Goal: Book appointment/travel/reservation

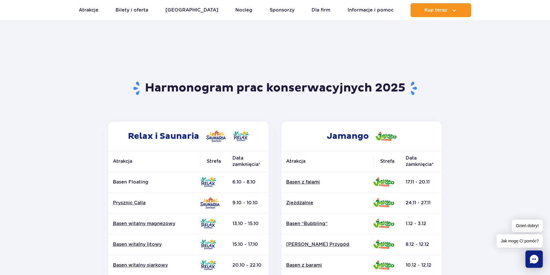
scroll to position [29, 0]
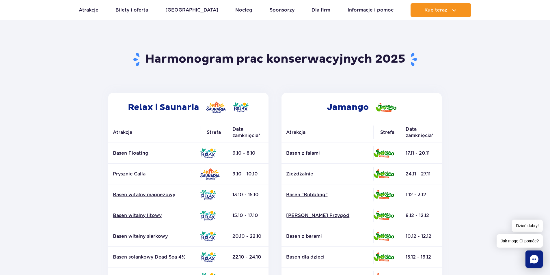
drag, startPoint x: 99, startPoint y: 191, endPoint x: 87, endPoint y: 206, distance: 19.3
click at [87, 206] on section "Powrót do strony głównej Harmonogram prac konserwacyjnych 2025 Relax i Saunaria…" at bounding box center [275, 239] width 550 height 413
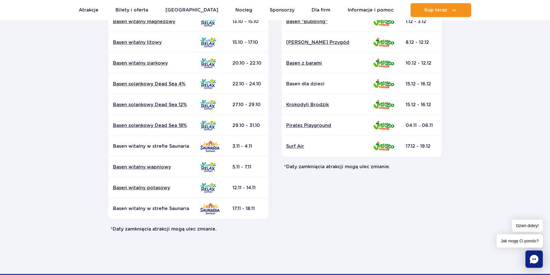
scroll to position [231, 0]
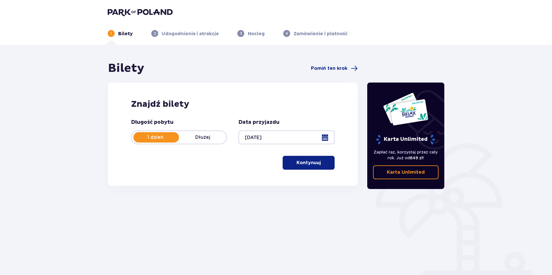
click at [203, 139] on p "Dłużej" at bounding box center [202, 137] width 47 height 6
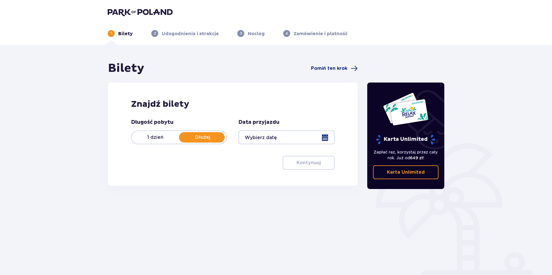
click at [166, 137] on p "1 dzień" at bounding box center [155, 137] width 47 height 6
click at [217, 135] on p "Dłużej" at bounding box center [202, 137] width 47 height 6
click at [326, 134] on div at bounding box center [286, 137] width 96 height 14
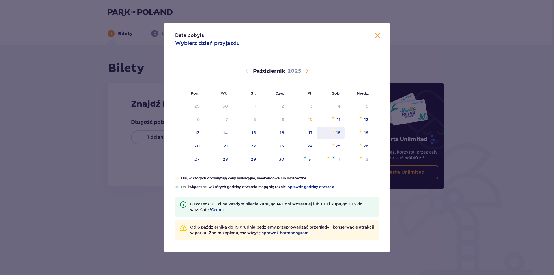
click at [337, 134] on div "18" at bounding box center [338, 133] width 4 height 6
click at [476, 147] on div "Data pobytu Wybierz dzień przyjazdu Pon. Wt. Śr. Czw. Pt. Sob. [GEOGRAPHIC_DATA…" at bounding box center [277, 137] width 554 height 275
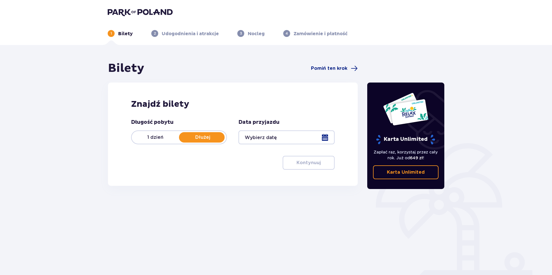
click at [300, 140] on div at bounding box center [286, 137] width 96 height 14
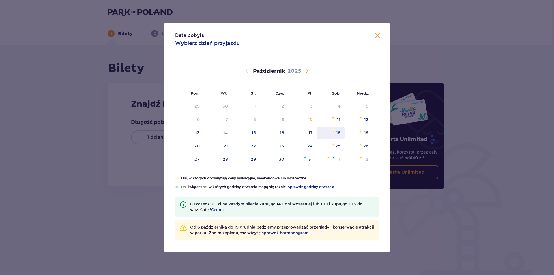
click at [337, 134] on div "18" at bounding box center [338, 133] width 4 height 6
type input "[DATE]"
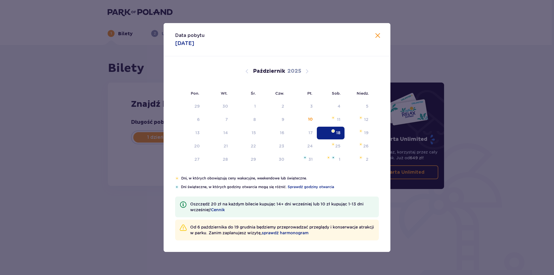
click at [378, 35] on ul "1 Bilety 2 Udogodnienia i atrakcje 3 Nocleg 4 Zamówienie i płatność" at bounding box center [276, 33] width 336 height 7
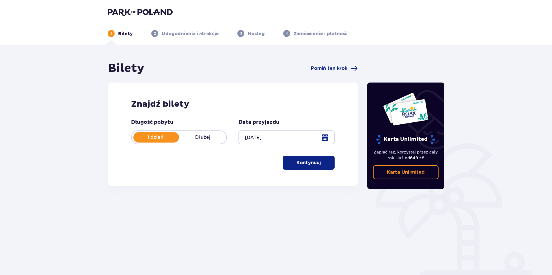
click at [302, 162] on p "Kontynuuj" at bounding box center [308, 163] width 24 height 6
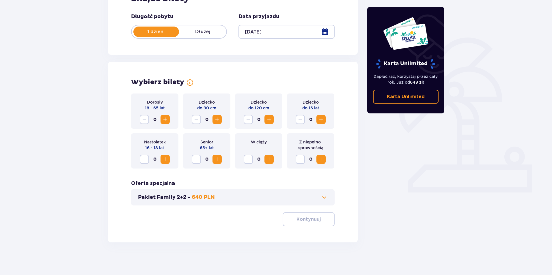
scroll to position [108, 0]
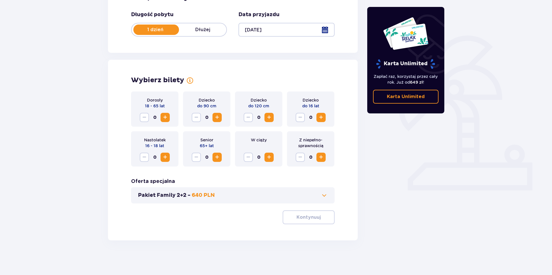
click at [165, 120] on span "Zwiększ" at bounding box center [165, 117] width 7 height 7
click at [321, 116] on span "Zwiększ" at bounding box center [320, 117] width 7 height 7
click at [271, 117] on span "Zwiększ" at bounding box center [268, 117] width 7 height 7
click at [291, 219] on button "Kontynuuj" at bounding box center [308, 217] width 52 height 14
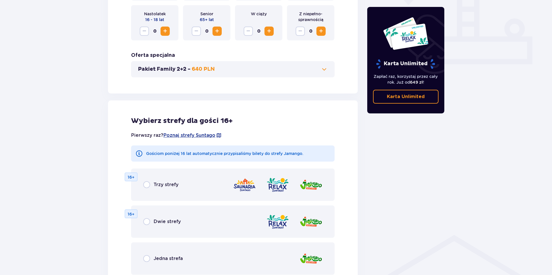
scroll to position [89, 0]
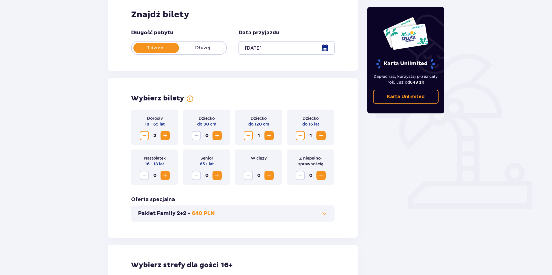
click at [300, 136] on span "Zmniejsz" at bounding box center [300, 135] width 7 height 7
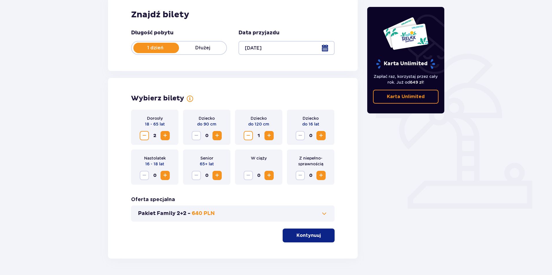
click at [169, 175] on button "Zwiększ" at bounding box center [164, 175] width 9 height 9
click at [320, 236] on span "button" at bounding box center [321, 235] width 7 height 7
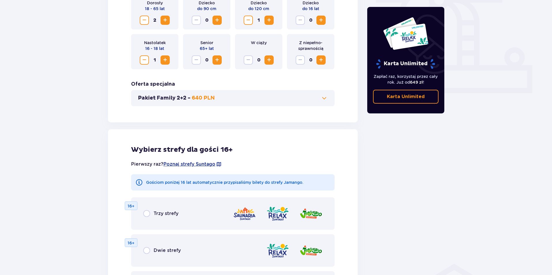
scroll to position [262, 0]
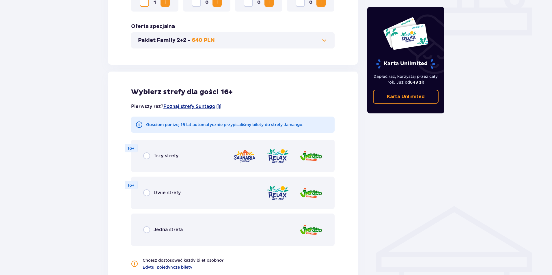
click at [143, 156] on input "radio" at bounding box center [146, 155] width 7 height 7
radio input "true"
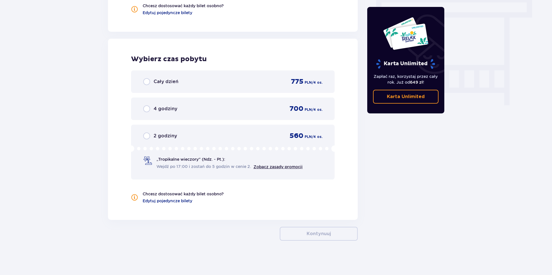
scroll to position [517, 0]
click at [151, 82] on div "Cały dzień" at bounding box center [160, 81] width 35 height 7
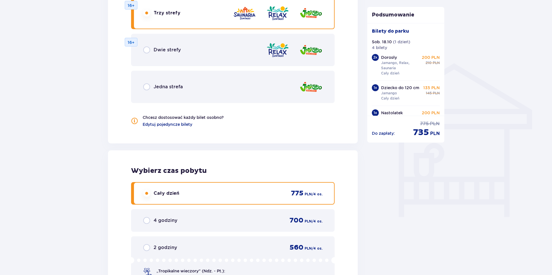
scroll to position [319, 0]
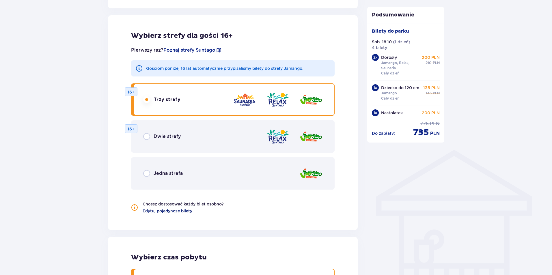
click at [168, 210] on span "Edytuj pojedyncze bilety" at bounding box center [167, 211] width 50 height 6
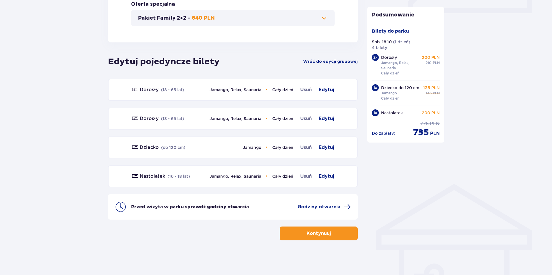
scroll to position [285, 0]
click at [324, 175] on span "Edytuj" at bounding box center [325, 176] width 15 height 7
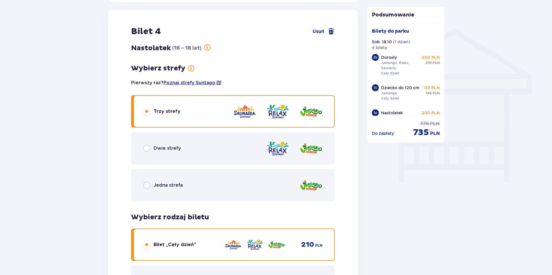
scroll to position [443, 0]
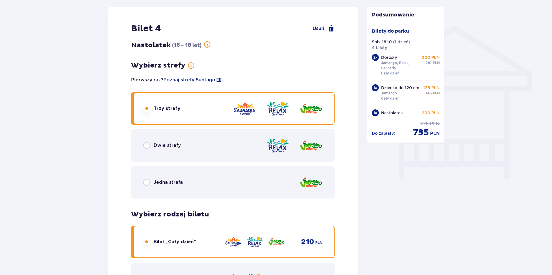
click at [153, 182] on span "Jedna strefa" at bounding box center [167, 182] width 29 height 6
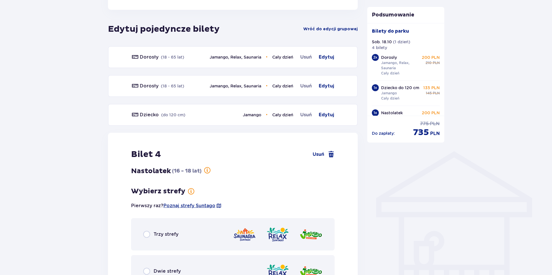
scroll to position [375, 0]
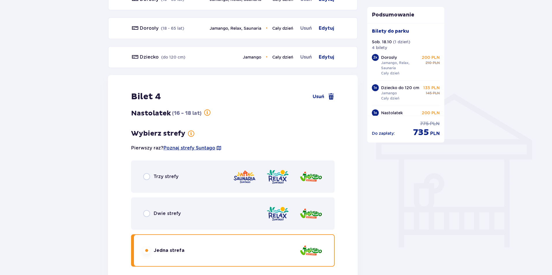
click at [146, 177] on input "radio" at bounding box center [146, 176] width 7 height 7
radio input "true"
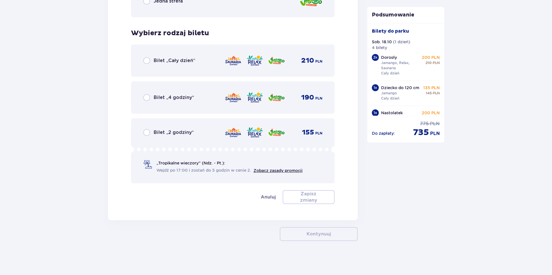
scroll to position [625, 0]
click at [149, 61] on input "radio" at bounding box center [146, 60] width 7 height 7
radio input "true"
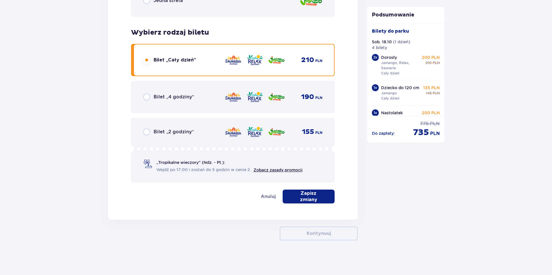
click at [303, 193] on button "Zapisz zmiany" at bounding box center [308, 197] width 52 height 14
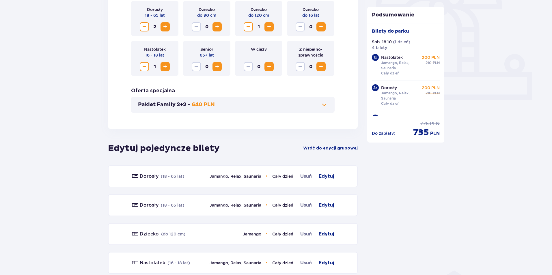
scroll to position [256, 0]
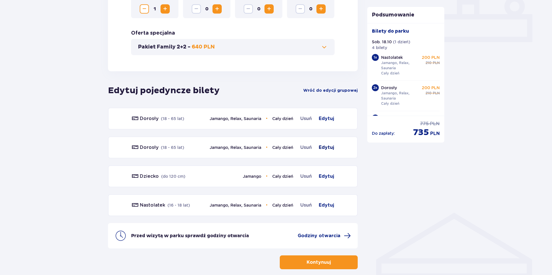
click at [328, 148] on span "Edytuj" at bounding box center [325, 147] width 15 height 7
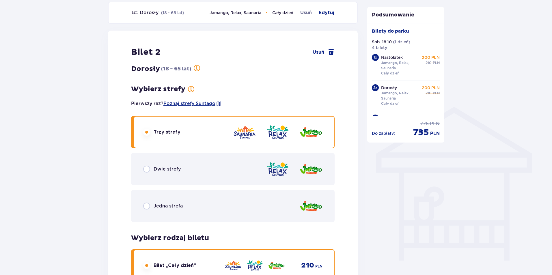
scroll to position [385, 0]
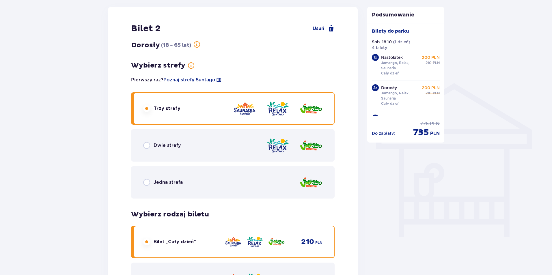
click at [150, 180] on input "radio" at bounding box center [146, 182] width 7 height 7
radio input "true"
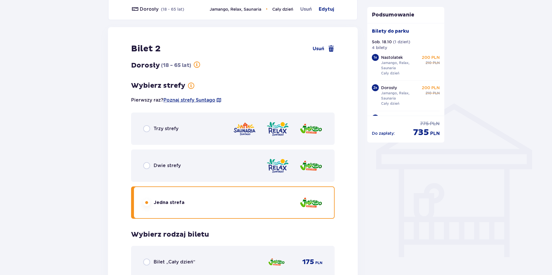
scroll to position [423, 0]
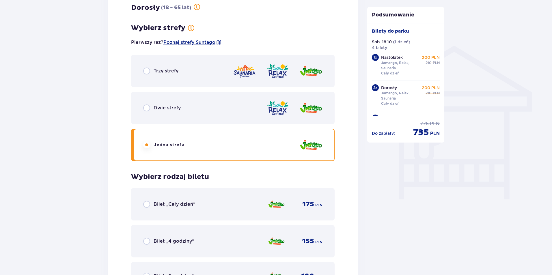
click at [146, 204] on input "radio" at bounding box center [146, 204] width 7 height 7
radio input "true"
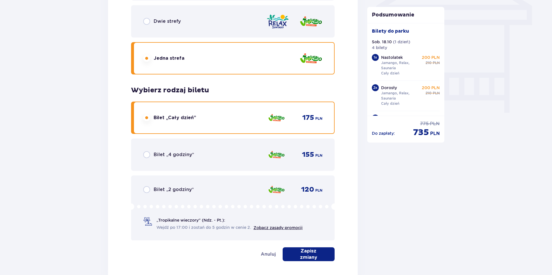
scroll to position [567, 0]
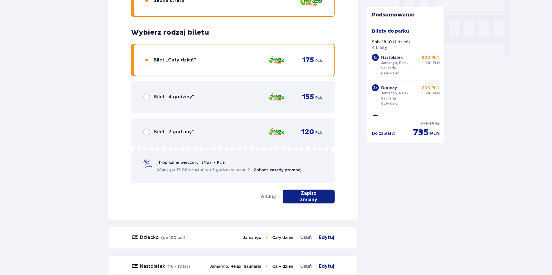
click at [301, 194] on p "Zapisz zmiany" at bounding box center [308, 196] width 33 height 13
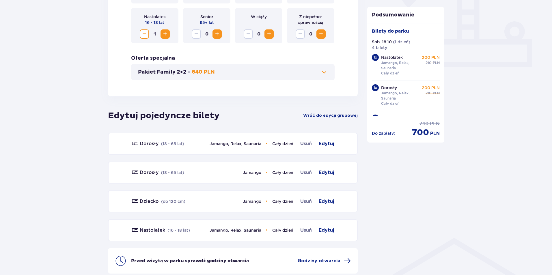
scroll to position [285, 0]
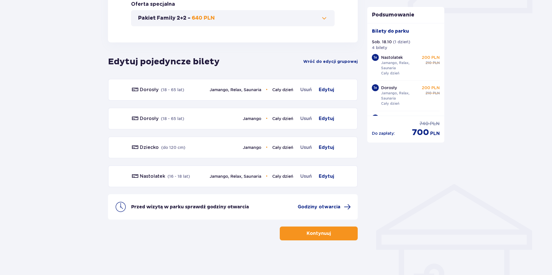
click at [299, 230] on button "Kontynuuj" at bounding box center [319, 233] width 78 height 14
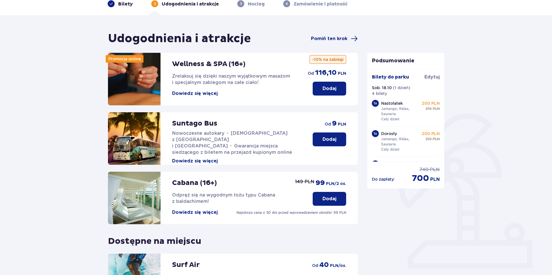
scroll to position [116, 0]
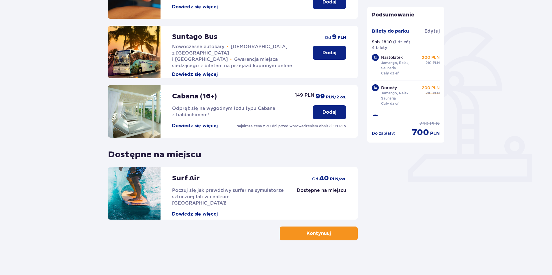
click at [328, 233] on span "button" at bounding box center [331, 233] width 7 height 7
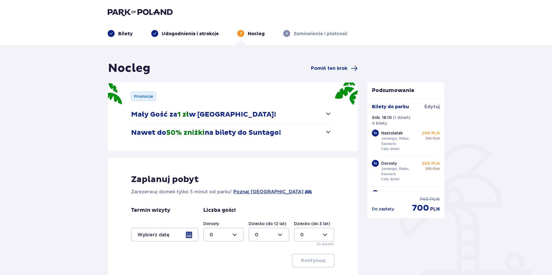
click at [328, 114] on span "button" at bounding box center [328, 113] width 7 height 7
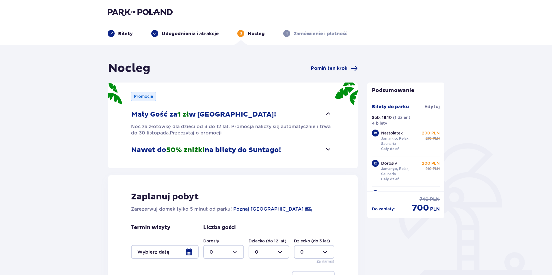
click at [331, 149] on div "Promocje Mały Gość za 1 zł w [GEOGRAPHIC_DATA]! Noc za złotówkę dla dzieci od 3…" at bounding box center [233, 125] width 250 height 86
click at [326, 149] on span "button" at bounding box center [328, 149] width 7 height 7
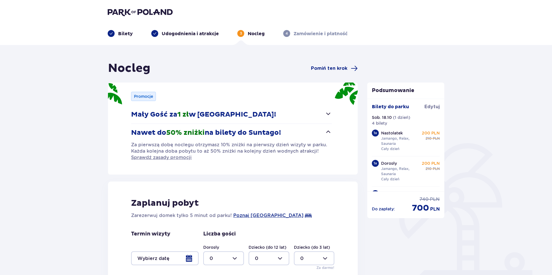
scroll to position [88, 0]
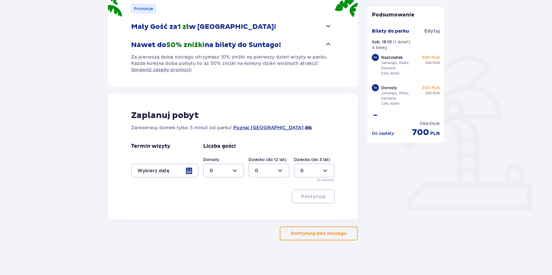
click at [189, 170] on div at bounding box center [164, 171] width 67 height 14
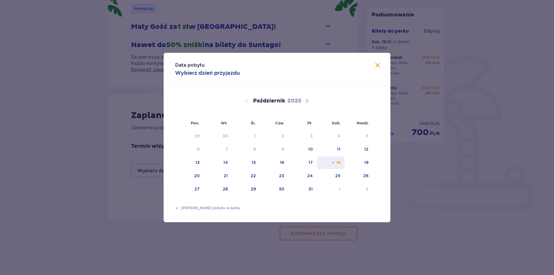
click at [340, 163] on div "18" at bounding box center [338, 163] width 4 height 6
click at [363, 163] on div "19" at bounding box center [358, 162] width 28 height 13
type input "[DATE] - [DATE]"
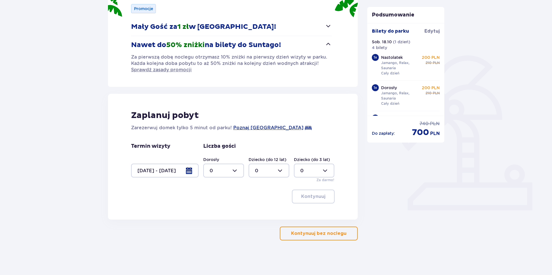
click at [230, 174] on div at bounding box center [223, 171] width 41 height 14
click at [222, 211] on div "2" at bounding box center [223, 212] width 28 height 6
click at [229, 169] on div at bounding box center [223, 171] width 41 height 14
click at [213, 221] on span "3" at bounding box center [224, 224] width 40 height 12
type input "3"
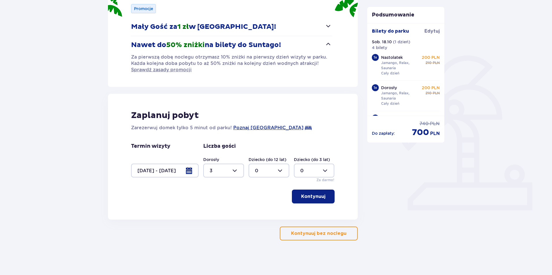
click at [314, 171] on div at bounding box center [314, 171] width 41 height 14
click at [310, 199] on div "1" at bounding box center [314, 200] width 28 height 6
type input "1"
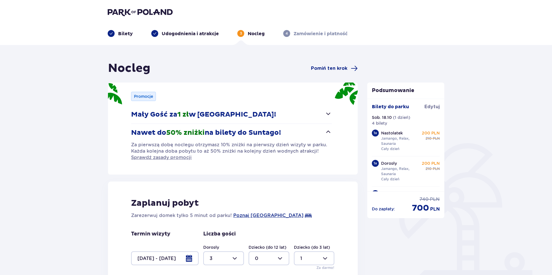
scroll to position [88, 0]
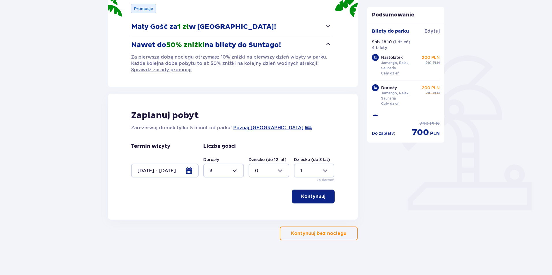
click at [316, 198] on p "Kontynuuj" at bounding box center [313, 196] width 24 height 6
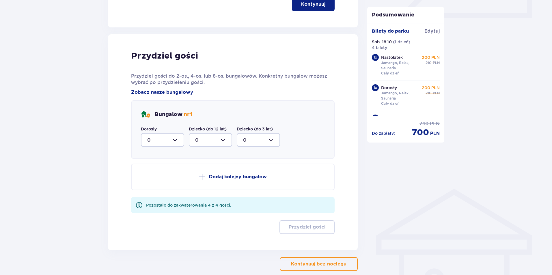
scroll to position [307, 0]
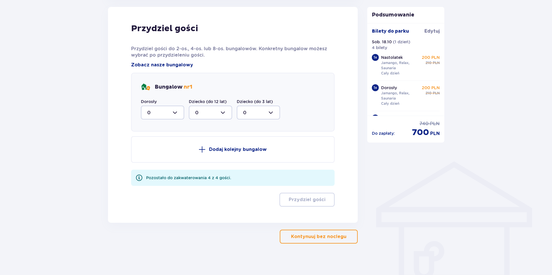
click at [175, 110] on div at bounding box center [162, 113] width 43 height 14
click at [153, 165] on div "3" at bounding box center [162, 166] width 31 height 6
type input "3"
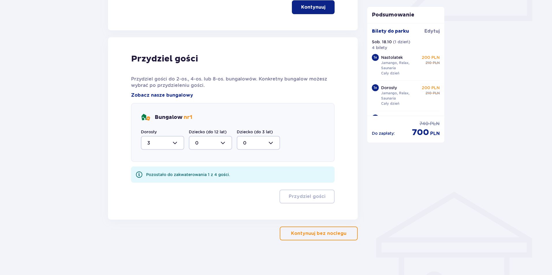
click at [258, 144] on div at bounding box center [258, 143] width 43 height 14
click at [245, 172] on div "1" at bounding box center [258, 172] width 31 height 6
type input "1"
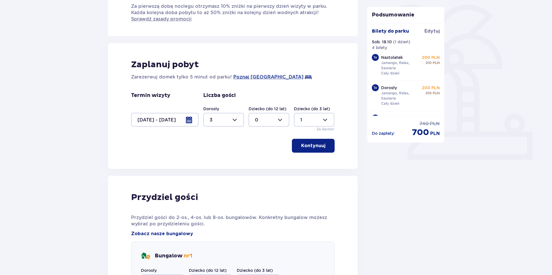
scroll to position [254, 0]
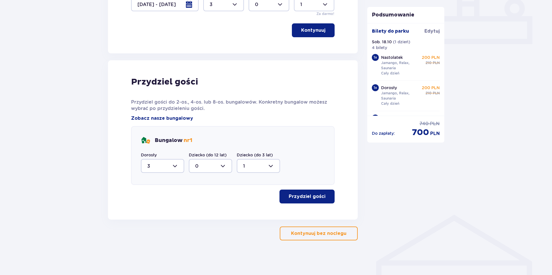
click at [299, 196] on p "Przydziel gości" at bounding box center [306, 196] width 37 height 6
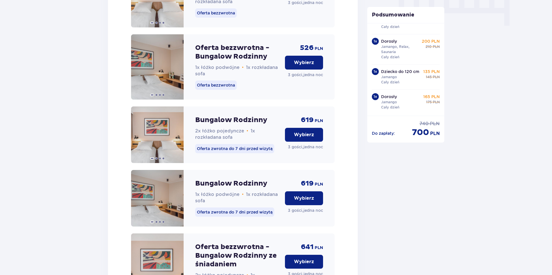
scroll to position [481, 0]
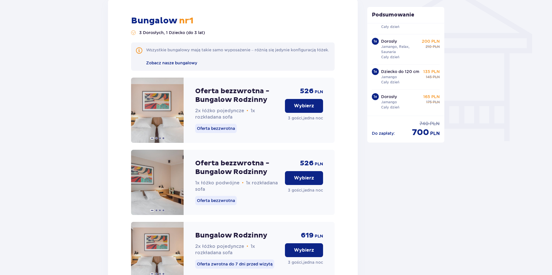
click at [313, 109] on p "Wybierz" at bounding box center [304, 106] width 20 height 6
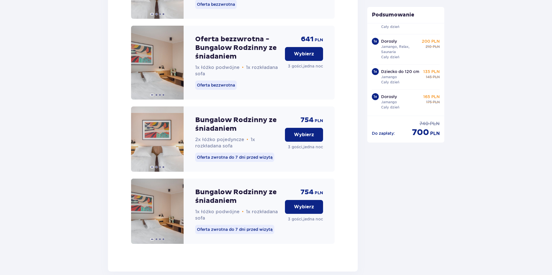
scroll to position [943, 0]
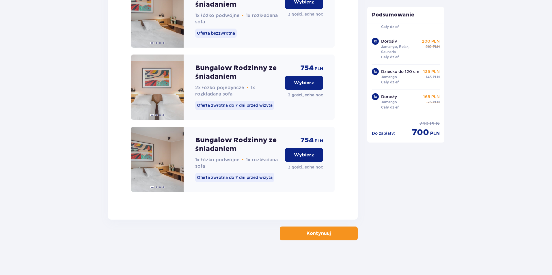
click at [311, 236] on p "Kontynuuj" at bounding box center [318, 233] width 24 height 6
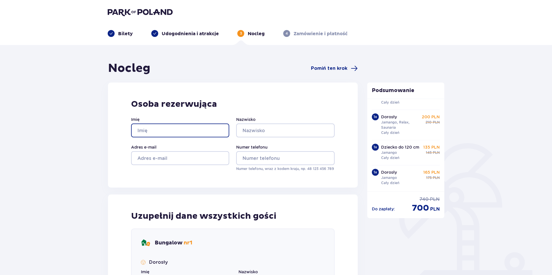
click at [161, 130] on input "Imię" at bounding box center [180, 130] width 98 height 14
type input "[PERSON_NAME]"
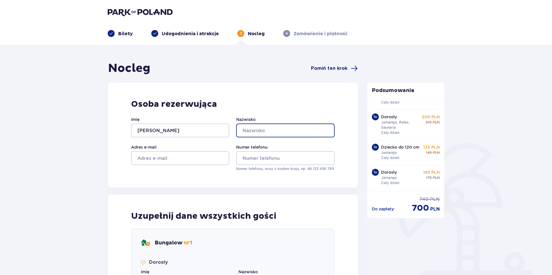
type input "[PERSON_NAME]"
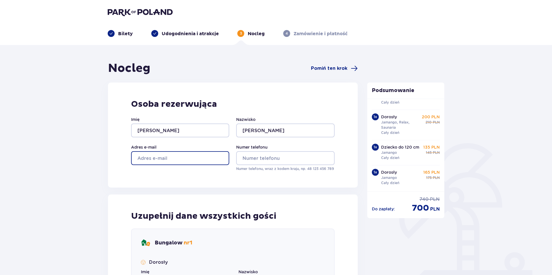
type input "[PERSON_NAME][EMAIL_ADDRESS][DOMAIN_NAME]"
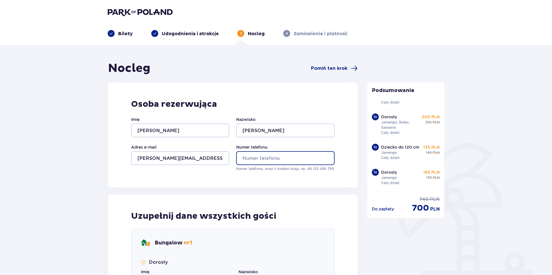
type input "725579098"
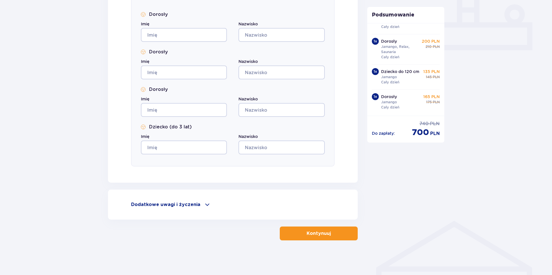
scroll to position [190, 0]
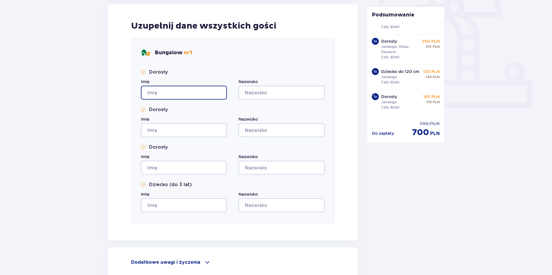
click at [157, 91] on input "Imię" at bounding box center [184, 93] width 86 height 14
type input "[PERSON_NAME]"
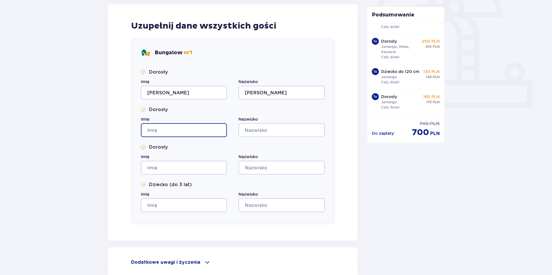
type input "[PERSON_NAME]"
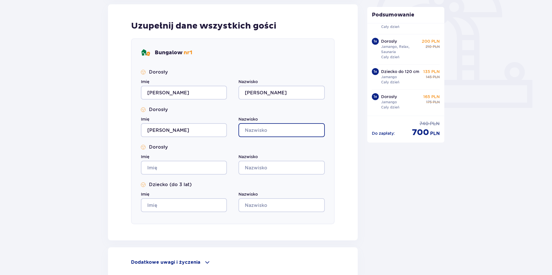
type input "[PERSON_NAME]"
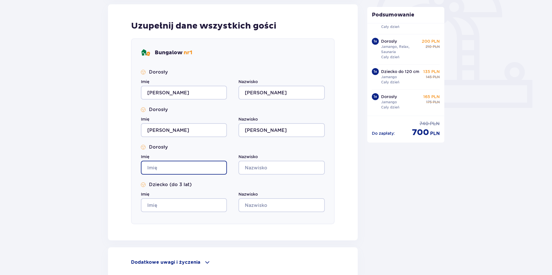
type input "[PERSON_NAME]"
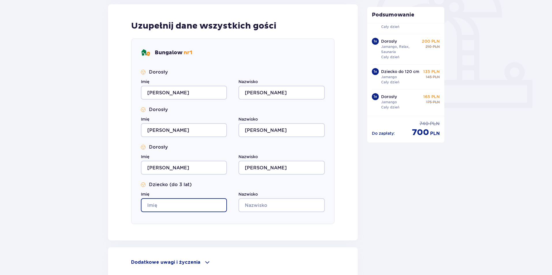
type input "[PERSON_NAME]"
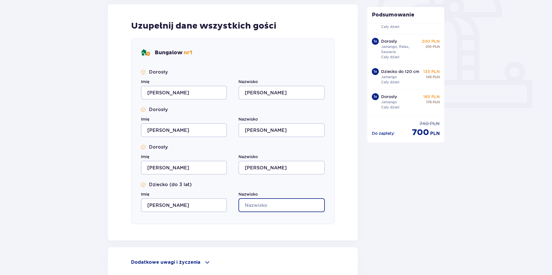
type input "[PERSON_NAME]"
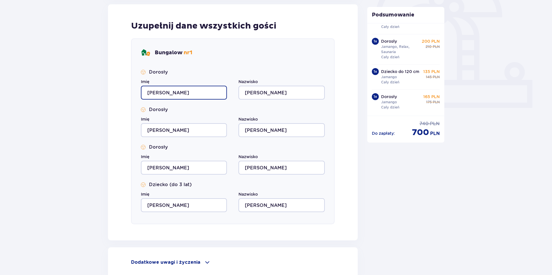
scroll to position [248, 0]
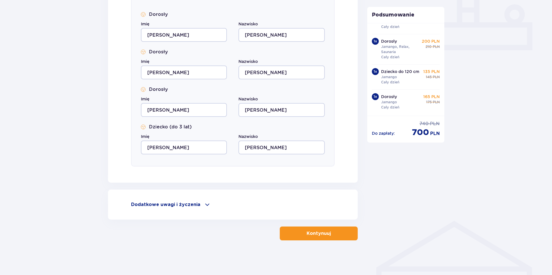
click at [334, 232] on span "button" at bounding box center [331, 233] width 7 height 7
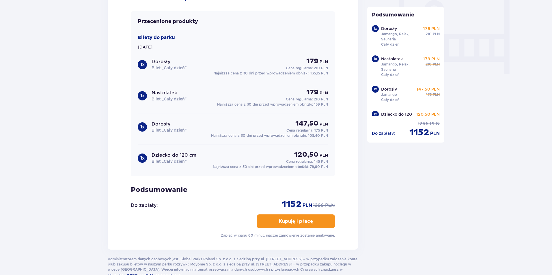
scroll to position [433, 0]
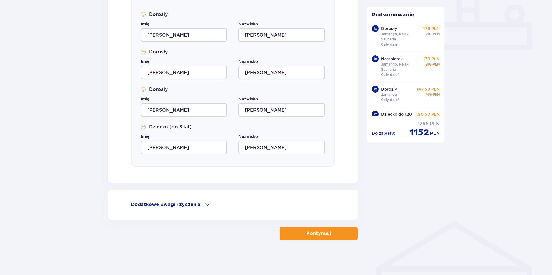
scroll to position [248, 0]
